Goal: Task Accomplishment & Management: Manage account settings

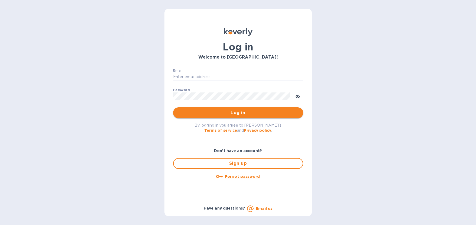
type input "[EMAIL_ADDRESS][DOMAIN_NAME]"
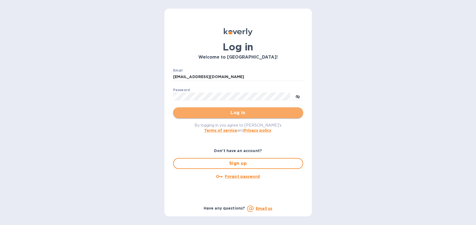
click at [221, 108] on button "Log in" at bounding box center [238, 112] width 130 height 11
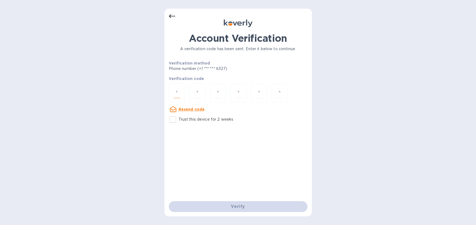
click at [180, 94] on input "number" at bounding box center [176, 93] width 7 height 10
type input "5"
type input "4"
type input "6"
type input "4"
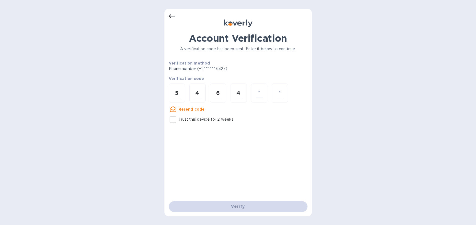
type input "0"
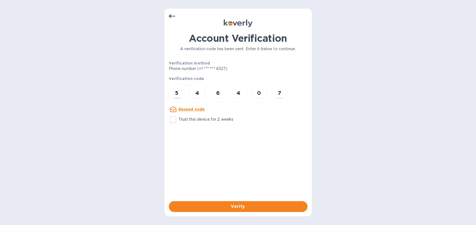
type input "7"
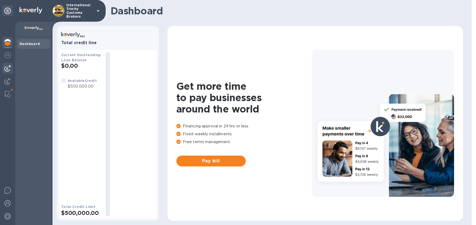
click at [10, 71] on img at bounding box center [7, 68] width 7 height 7
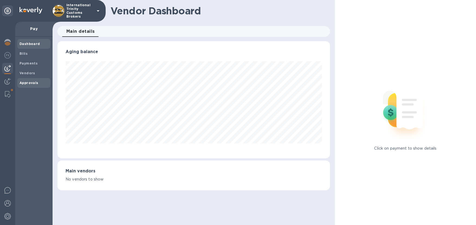
scroll to position [117, 273]
click at [28, 81] on b "Approvals" at bounding box center [29, 83] width 19 height 4
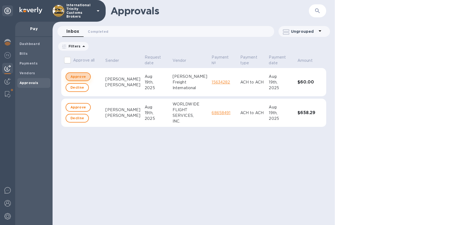
click at [82, 77] on span "Approve" at bounding box center [77, 76] width 15 height 7
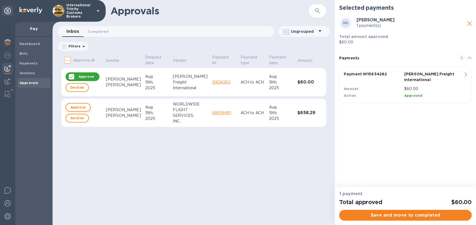
click at [78, 108] on span "Approve" at bounding box center [77, 107] width 15 height 7
checkbox input "true"
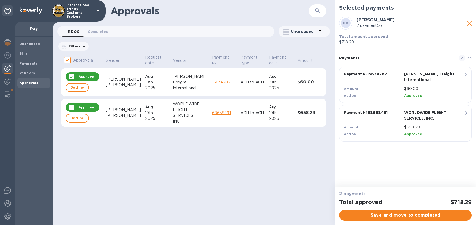
click at [386, 223] on div "2 payments Total approved $718.29 Save and move to completed" at bounding box center [405, 206] width 141 height 38
click at [385, 218] on button "Save and move to completed" at bounding box center [405, 215] width 132 height 11
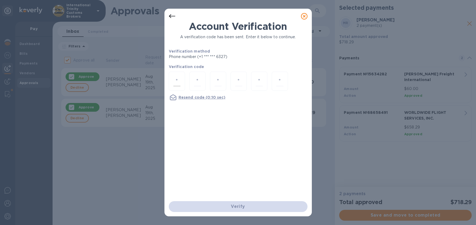
click at [179, 82] on input "number" at bounding box center [176, 81] width 7 height 10
type input "3"
type input "0"
type input "3"
type input "0"
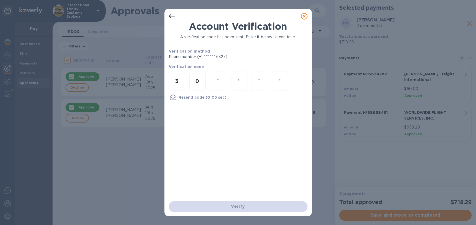
type input "9"
type input "8"
type input "2"
type input "6"
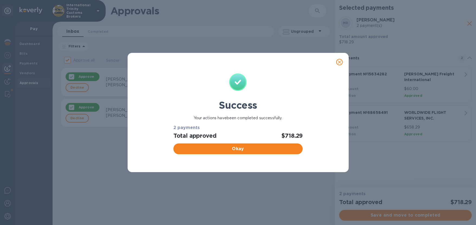
checkbox input "false"
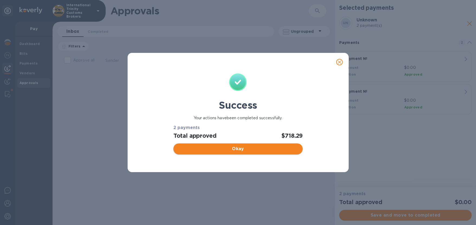
click at [217, 153] on button "Okay" at bounding box center [237, 148] width 129 height 11
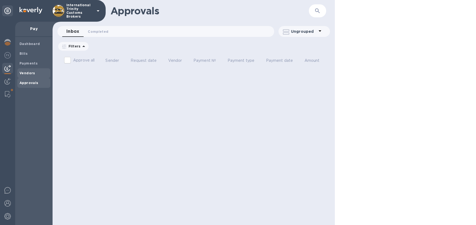
click at [31, 73] on b "Vendors" at bounding box center [28, 73] width 16 height 4
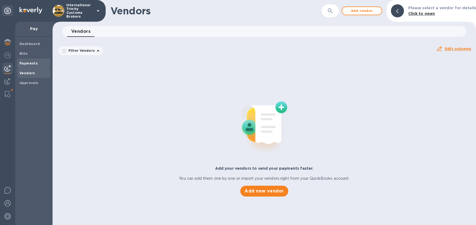
click at [30, 66] on div "Payments" at bounding box center [33, 64] width 33 height 10
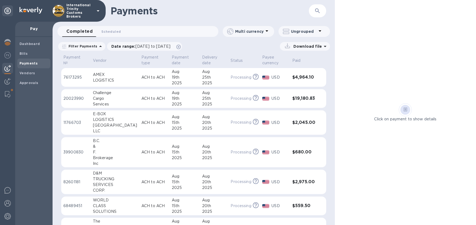
click at [30, 64] on b "Payments" at bounding box center [29, 63] width 18 height 4
click at [27, 74] on b "Vendors" at bounding box center [28, 73] width 16 height 4
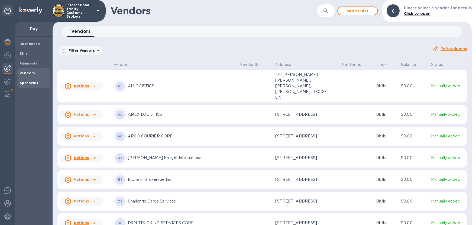
click at [27, 82] on b "Approvals" at bounding box center [29, 83] width 19 height 4
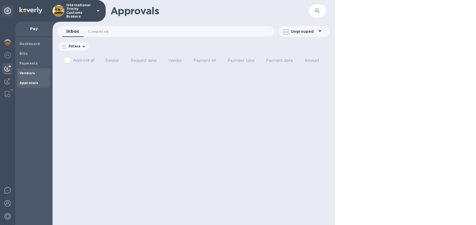
click at [28, 73] on b "Vendors" at bounding box center [28, 73] width 16 height 4
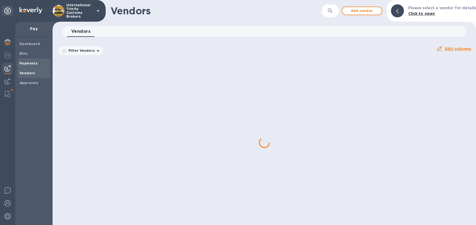
click at [29, 63] on b "Payments" at bounding box center [29, 63] width 18 height 4
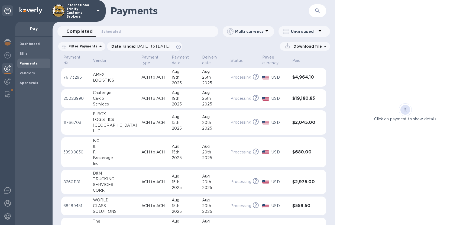
drag, startPoint x: 374, startPoint y: 30, endPoint x: 417, endPoint y: 38, distance: 43.9
click at [404, 34] on div "Click on payment to show details" at bounding box center [405, 112] width 141 height 225
click at [108, 31] on span "Scheduled 0" at bounding box center [111, 32] width 20 height 6
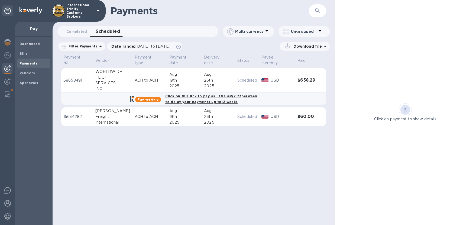
click at [219, 116] on div "26th" at bounding box center [218, 117] width 29 height 6
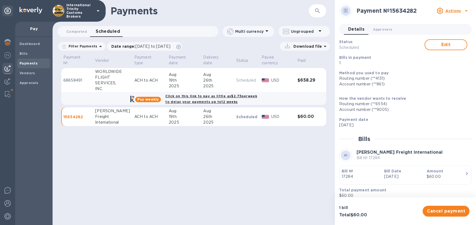
scroll to position [5, 0]
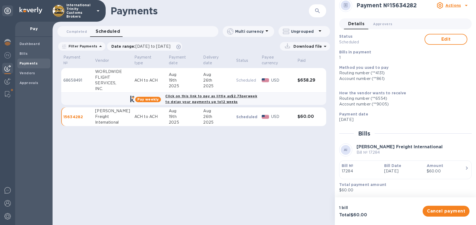
click at [423, 163] on div "Bill Date [DATE]" at bounding box center [403, 168] width 43 height 15
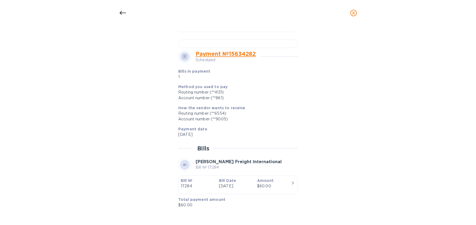
scroll to position [341, 0]
click at [258, 184] on div "$60.00" at bounding box center [274, 186] width 34 height 6
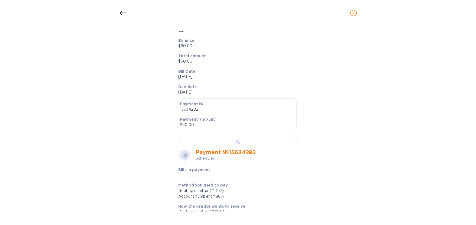
scroll to position [0, 0]
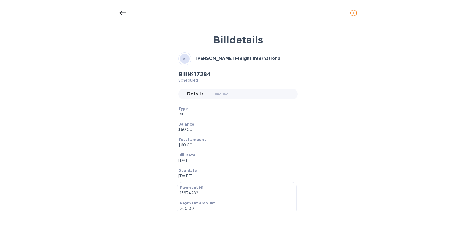
click at [122, 14] on icon at bounding box center [122, 13] width 7 height 7
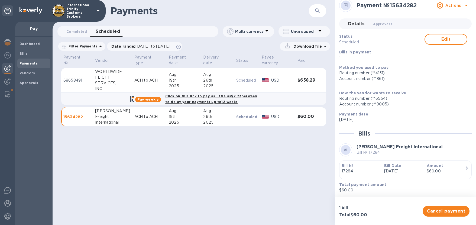
click at [298, 78] on h3 "$658.29" at bounding box center [306, 80] width 18 height 5
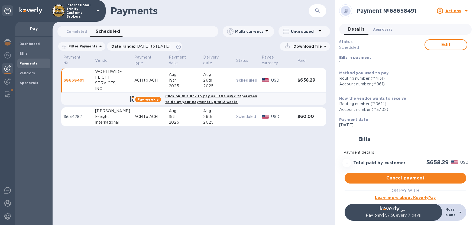
click at [384, 29] on span "Approvers 0" at bounding box center [382, 30] width 19 height 6
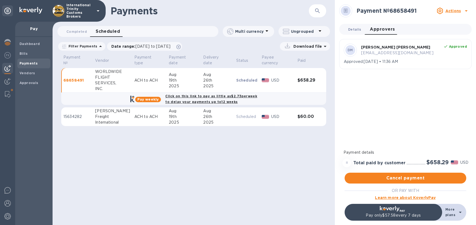
click at [352, 27] on span "Details 0" at bounding box center [354, 30] width 13 height 6
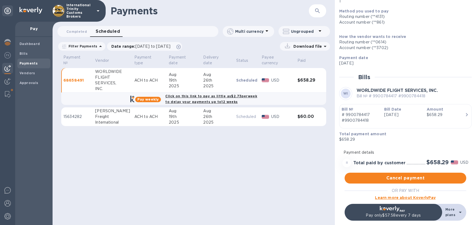
scroll to position [63, 0]
click at [415, 142] on div "Total payment amount $658.29" at bounding box center [403, 135] width 132 height 15
click at [403, 134] on p "Total payment amount" at bounding box center [403, 132] width 128 height 5
click at [387, 109] on b "Bill Date" at bounding box center [392, 108] width 17 height 4
